Goal: Navigation & Orientation: Find specific page/section

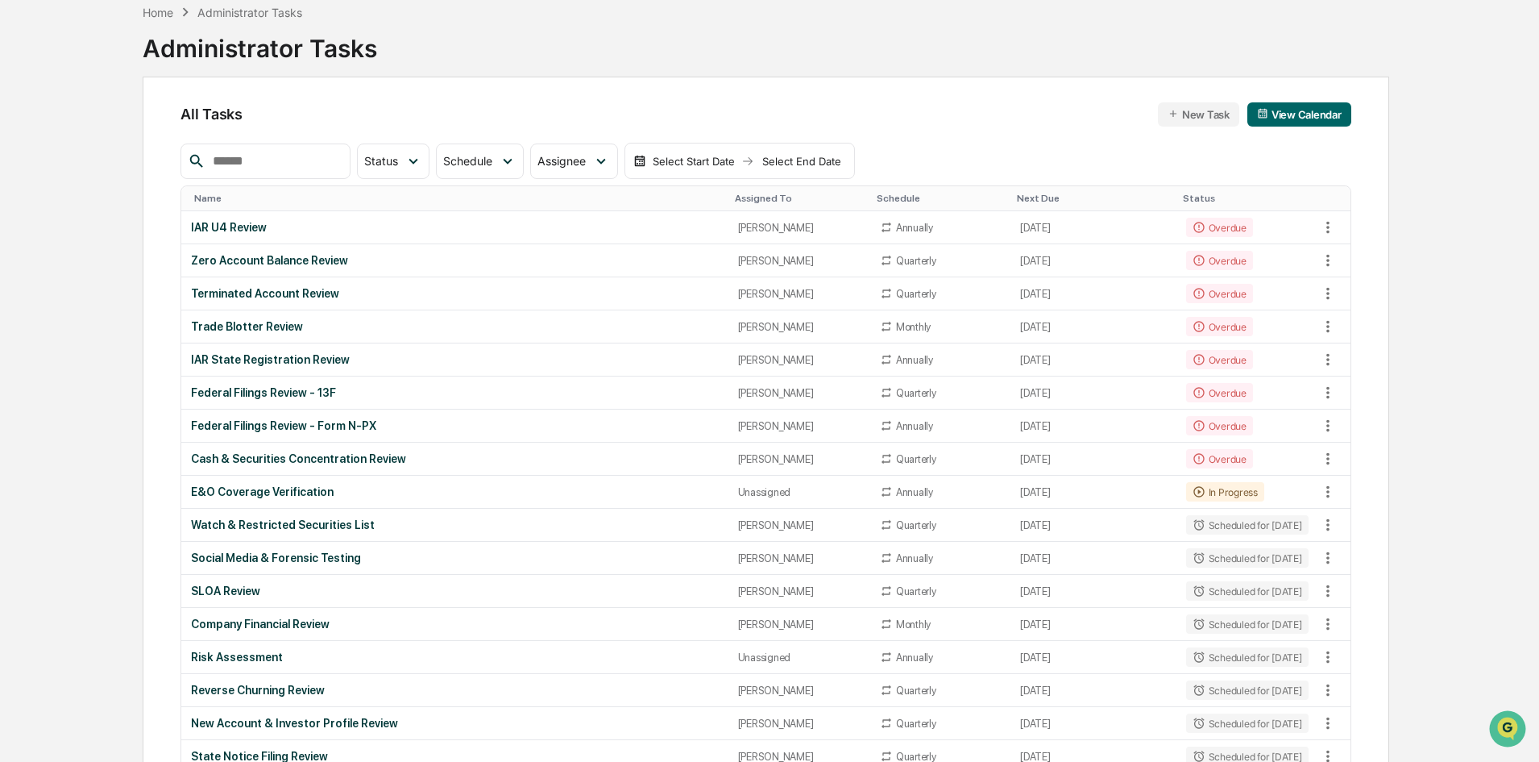
click at [168, 12] on div "Home" at bounding box center [158, 13] width 31 height 14
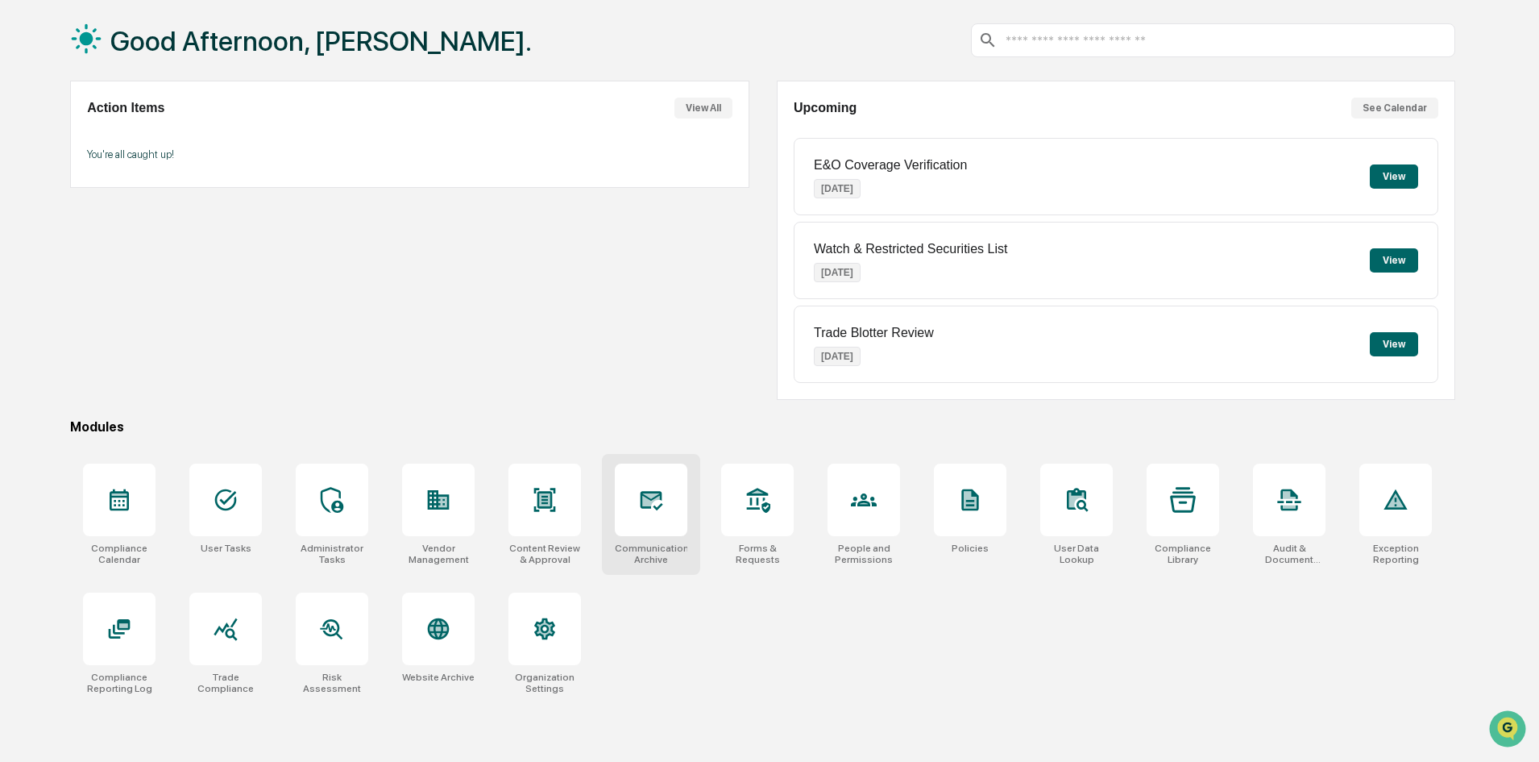
click at [667, 512] on div at bounding box center [651, 499] width 73 height 73
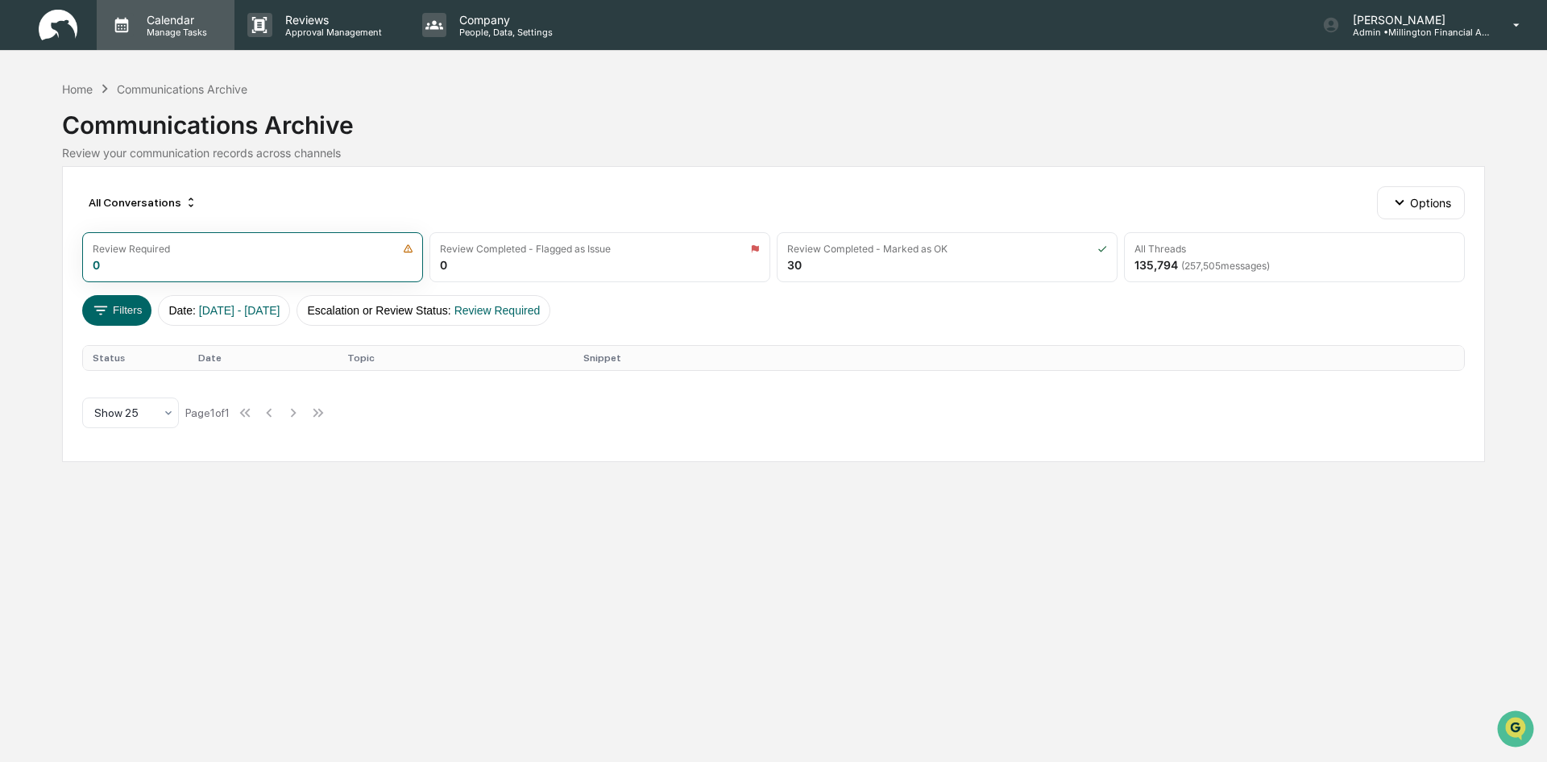
click at [161, 31] on p "Manage Tasks" at bounding box center [174, 32] width 81 height 11
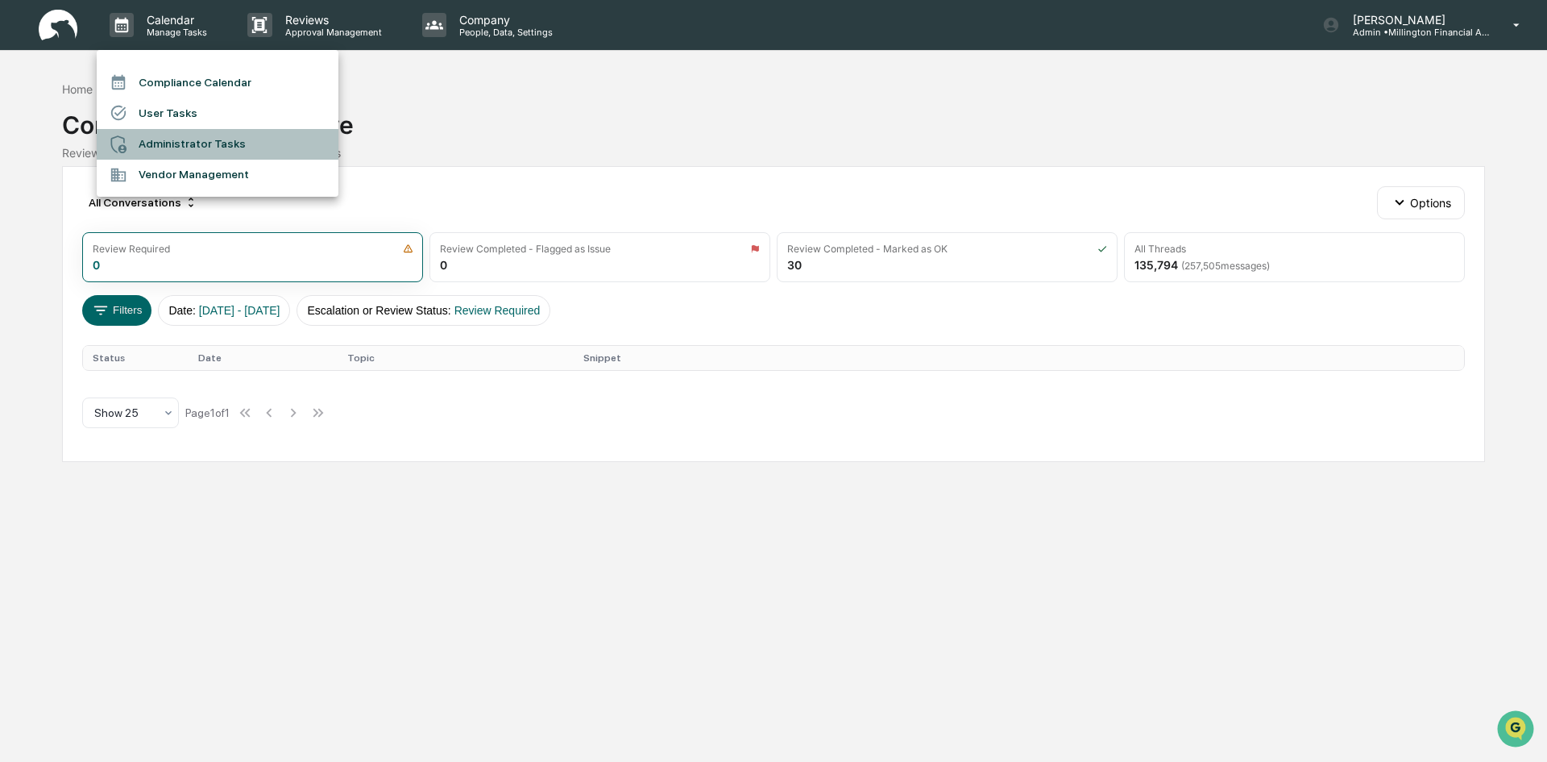
click at [154, 143] on li "Administrator Tasks" at bounding box center [218, 144] width 242 height 31
